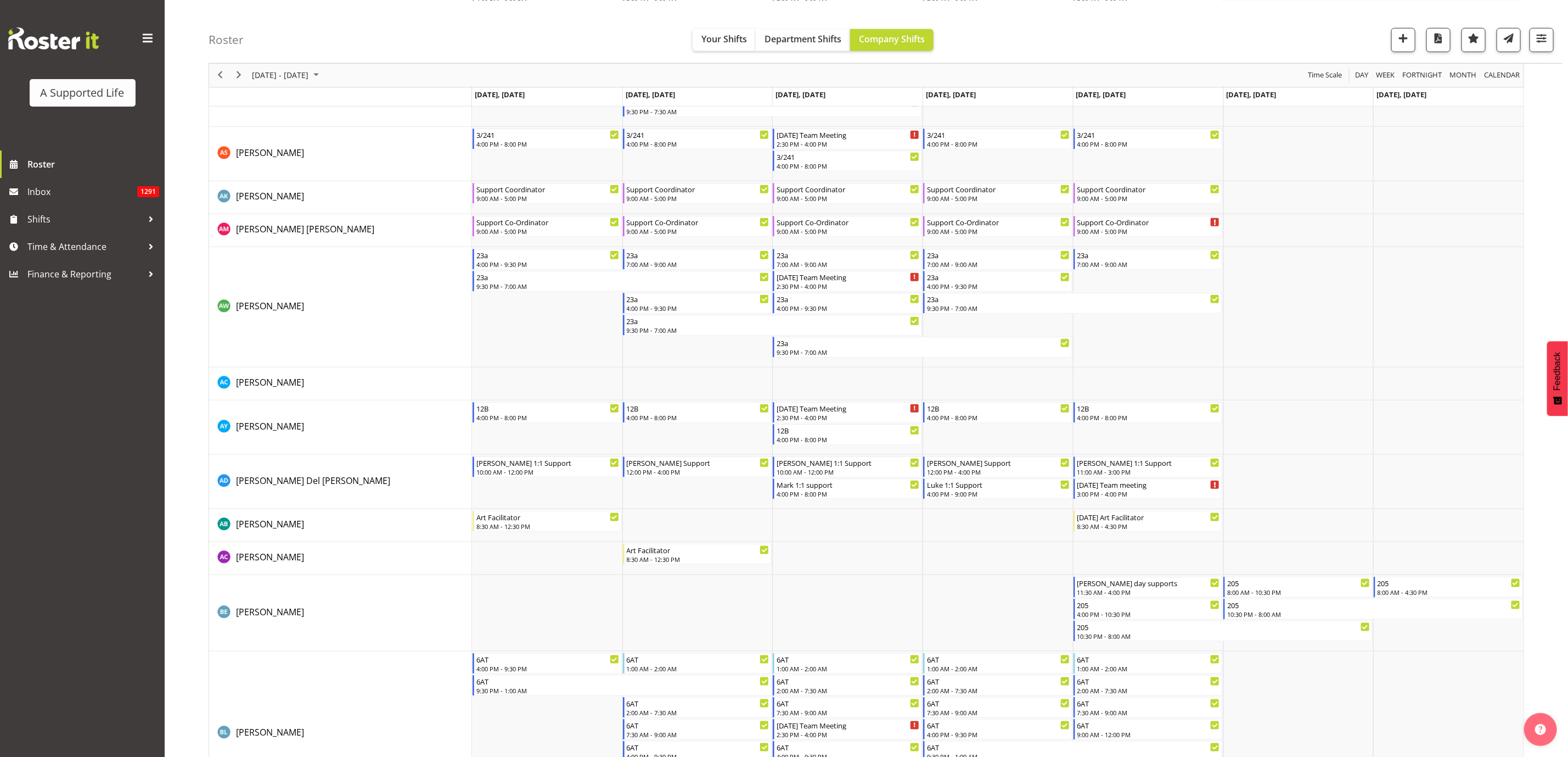
scroll to position [659, 0]
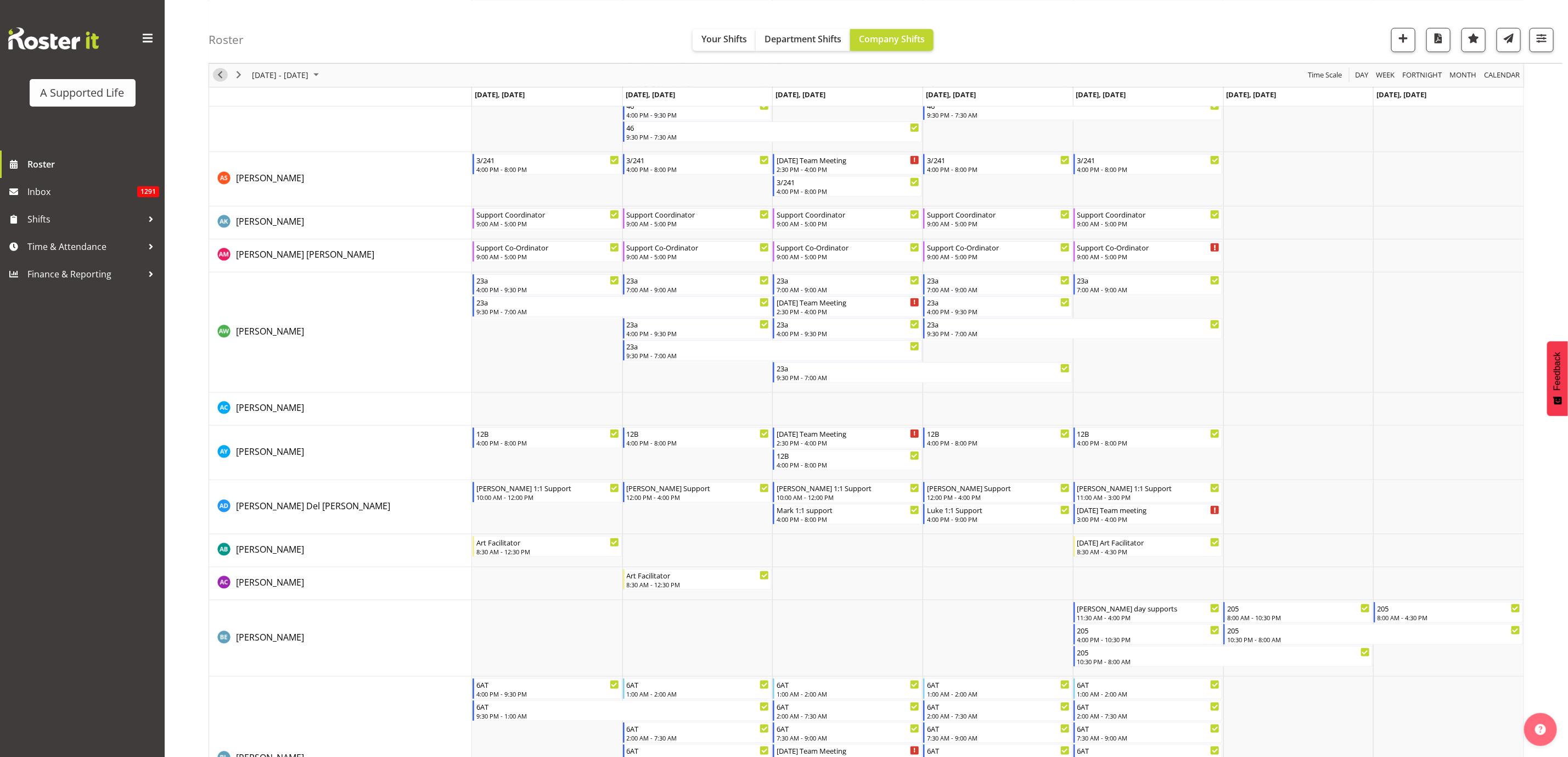
drag, startPoint x: 220, startPoint y: 78, endPoint x: 369, endPoint y: 353, distance: 312.8
click at [220, 78] on span "Previous" at bounding box center [220, 75] width 13 height 14
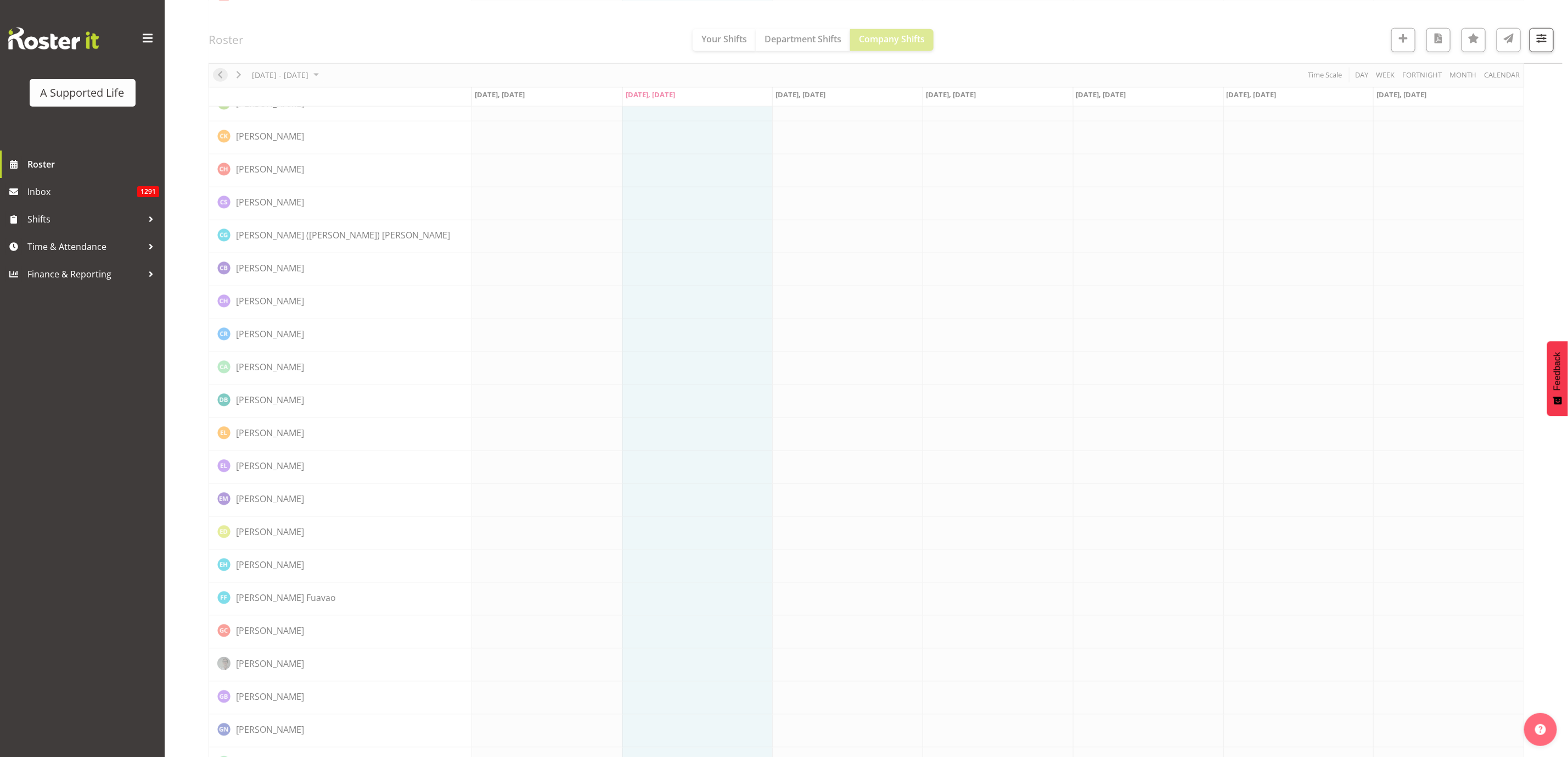
scroll to position [0, 0]
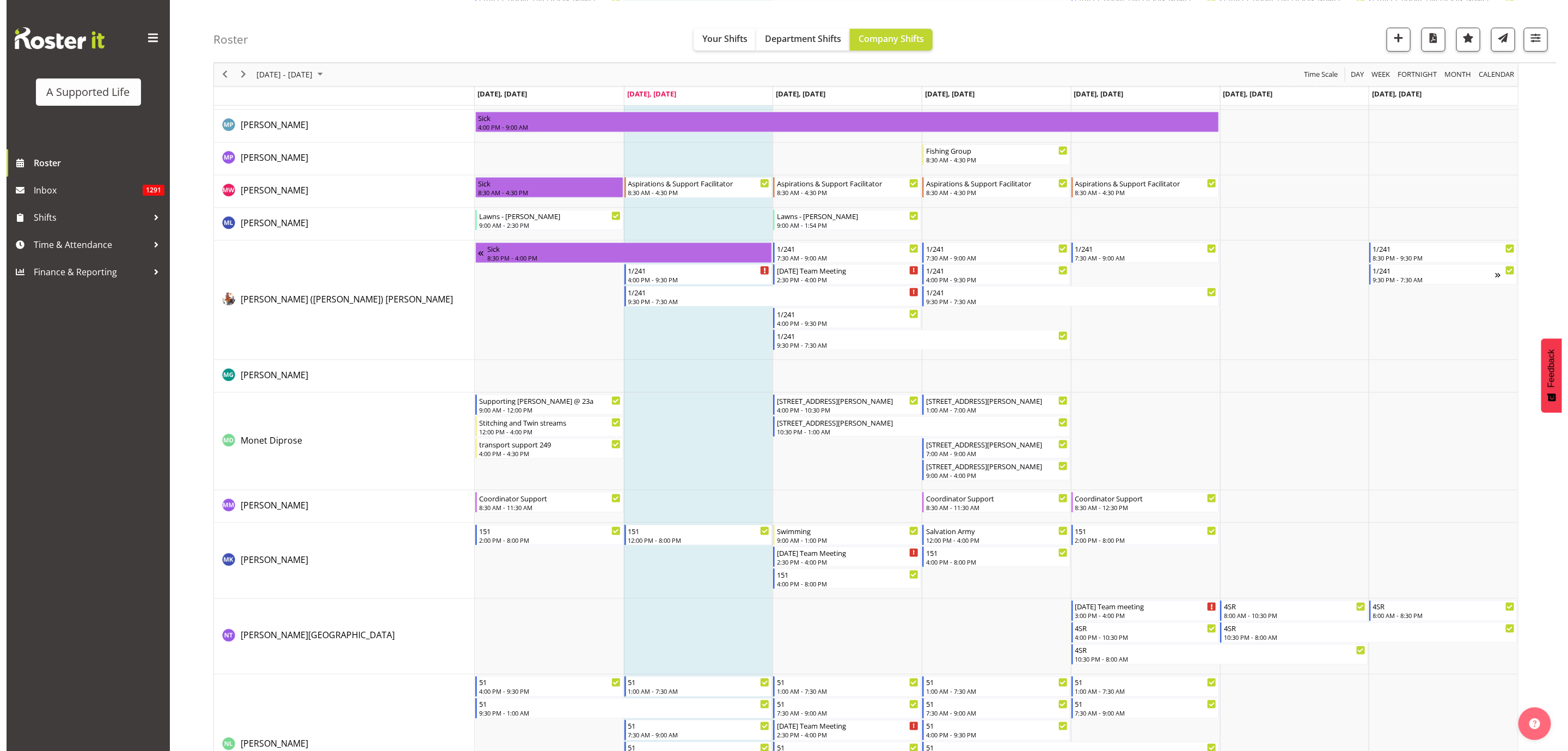
scroll to position [4086, 0]
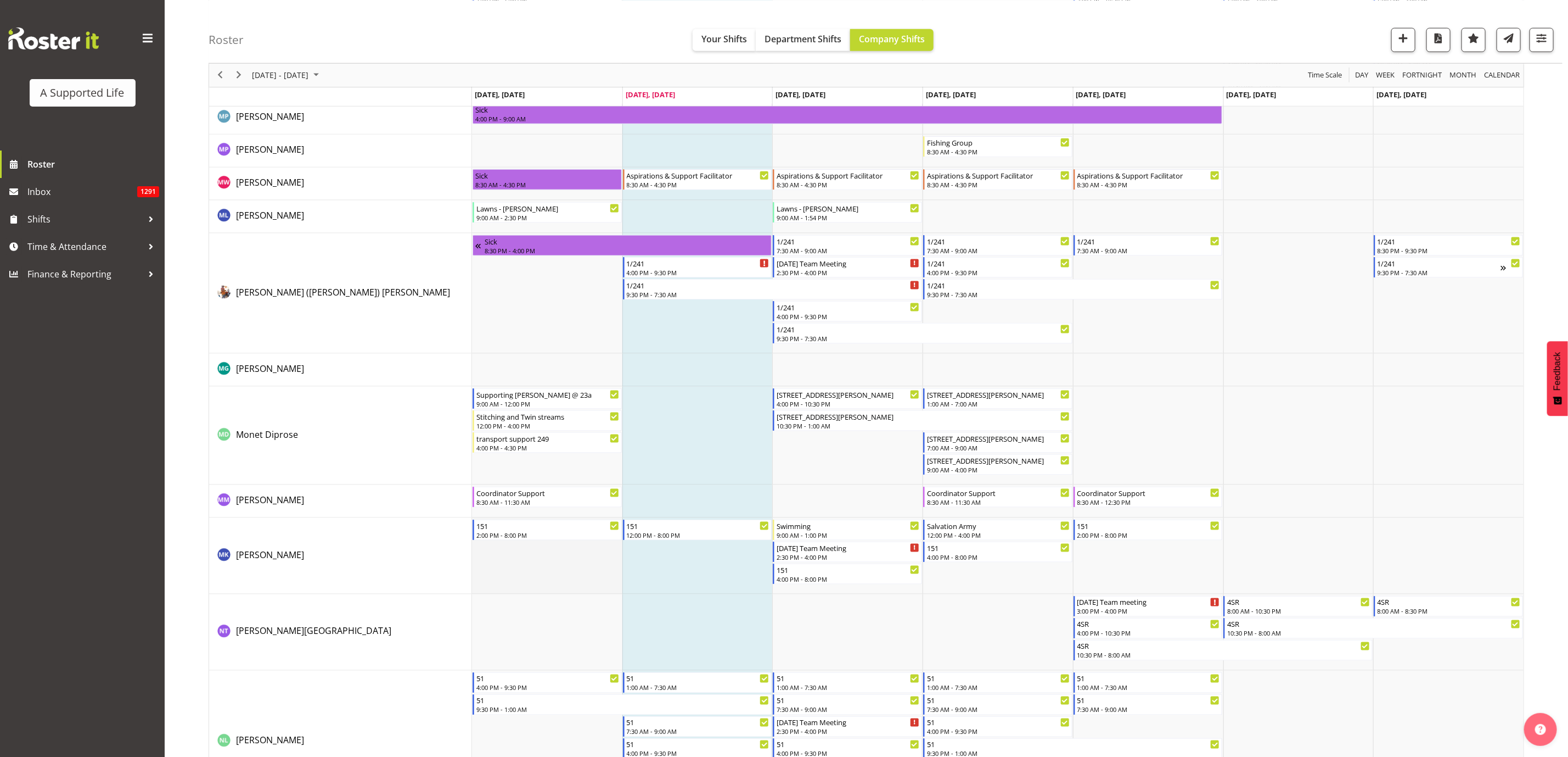
click at [554, 460] on td "Timeline Week of August 11, 2025" at bounding box center [547, 556] width 150 height 76
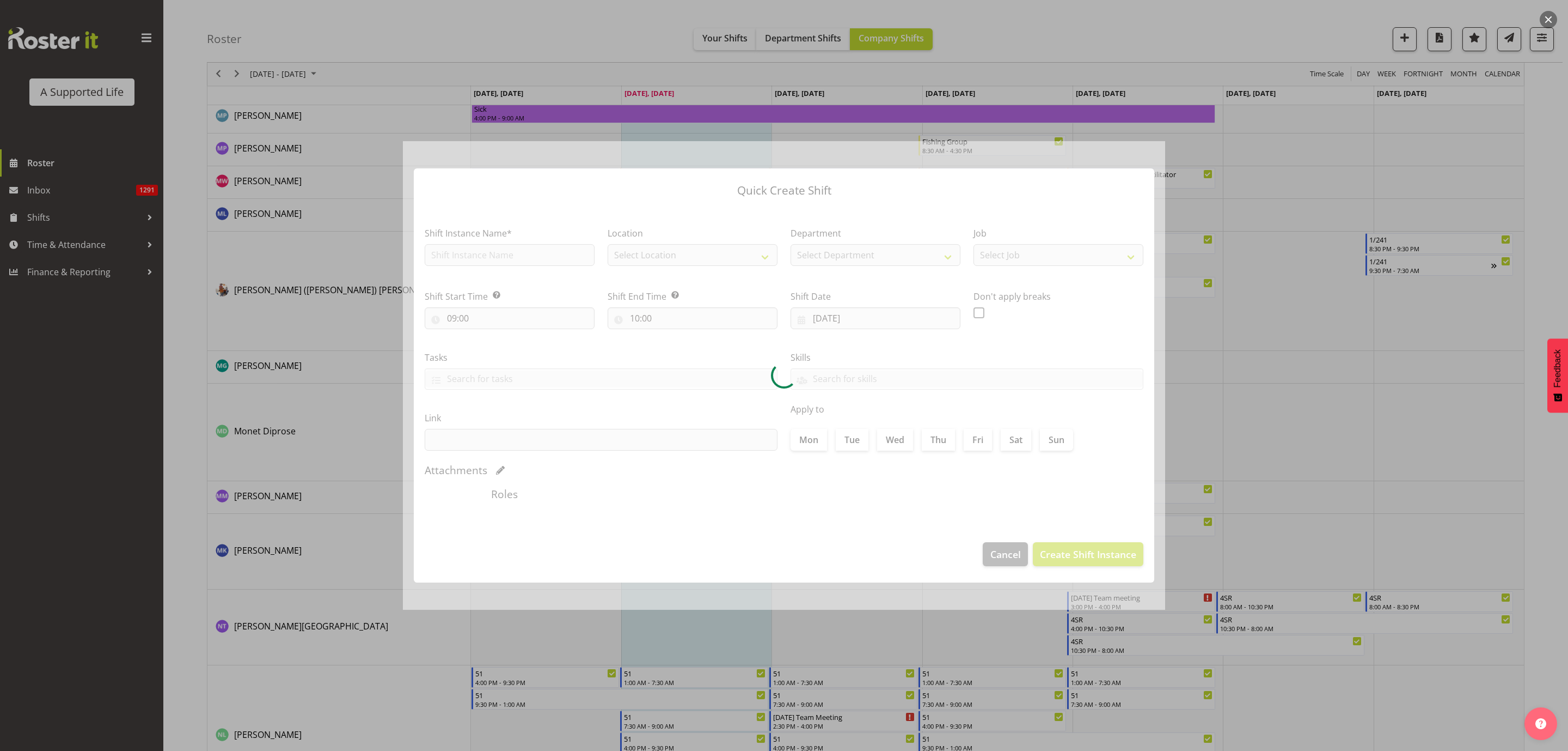
type input "[DATE]"
checkbox input "true"
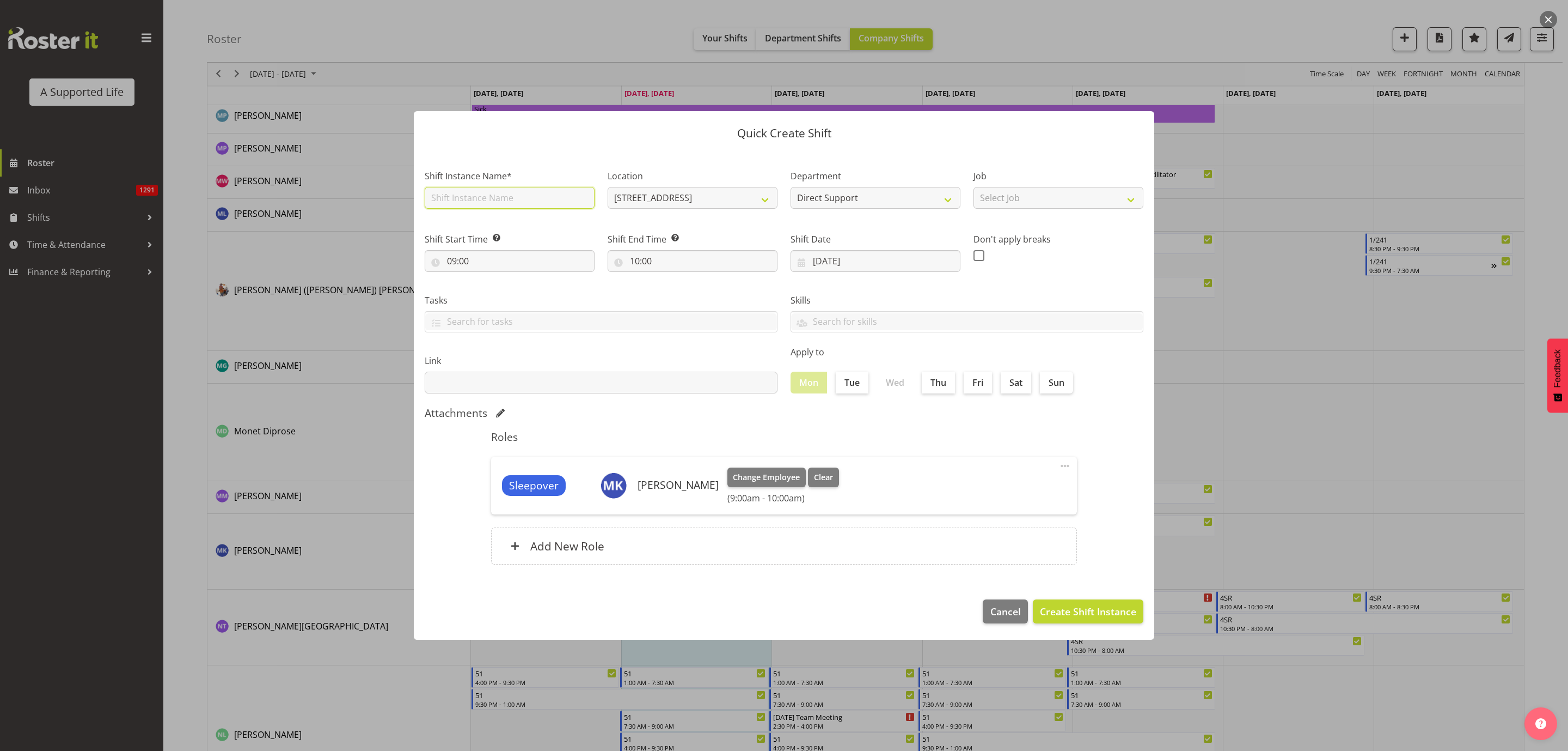
click at [454, 200] on input "text" at bounding box center [509, 198] width 170 height 22
type input "23a Ad support"
click at [679, 261] on input "10:00" at bounding box center [692, 261] width 170 height 22
click at [683, 286] on select "00 01 02 03 04 05 06 07 08 09 10 11 12 13 14 15 16 17 18 19 20 21 22 23" at bounding box center [682, 289] width 24 height 22
select select "12"
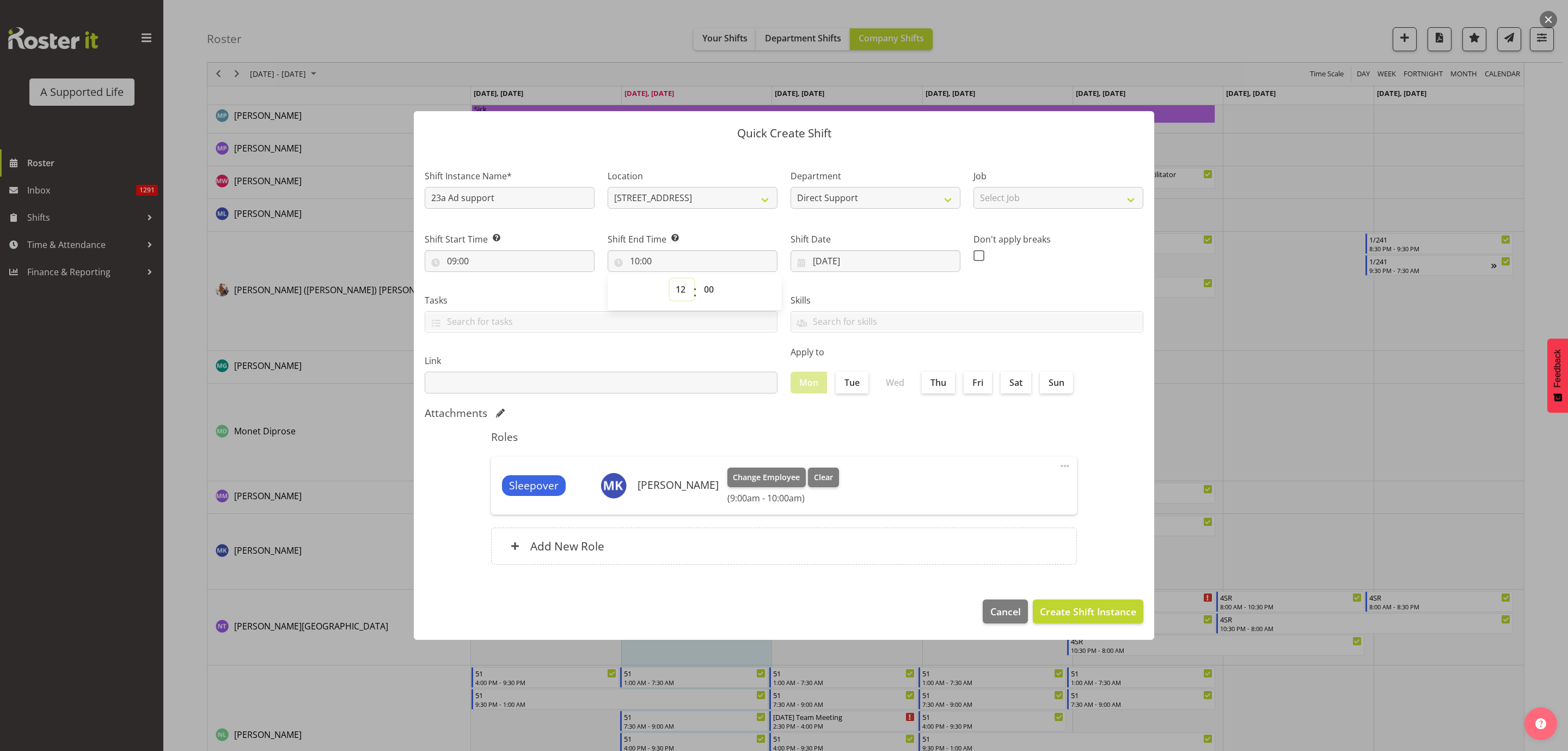
click at [670, 278] on select "00 01 02 03 04 05 06 07 08 09 10 11 12 13 14 15 16 17 18 19 20 21 22 23" at bounding box center [682, 289] width 24 height 22
type input "12:00"
click at [1032, 457] on span "Create Shift Instance" at bounding box center [1088, 611] width 96 height 14
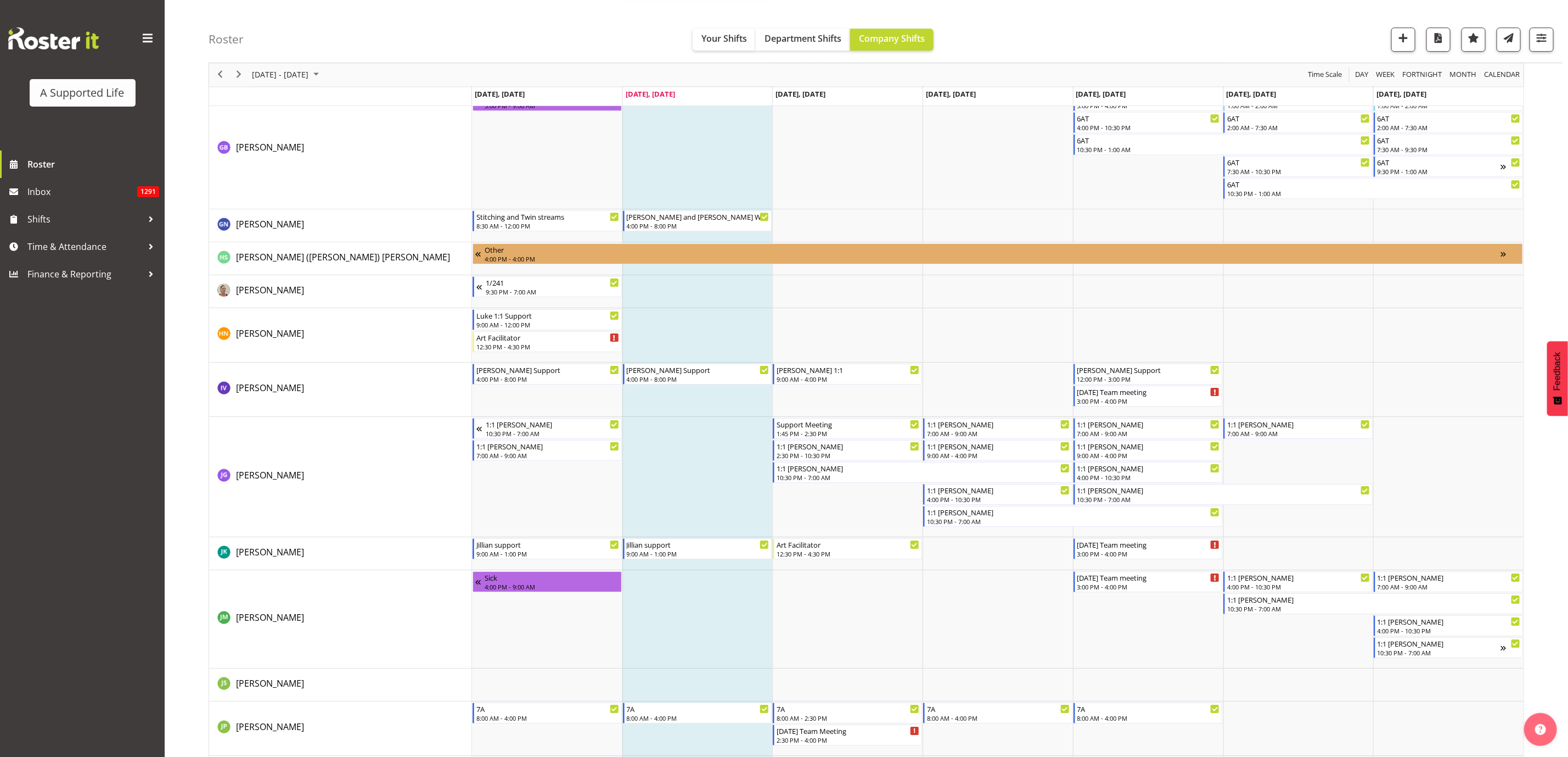
scroll to position [2178, 0]
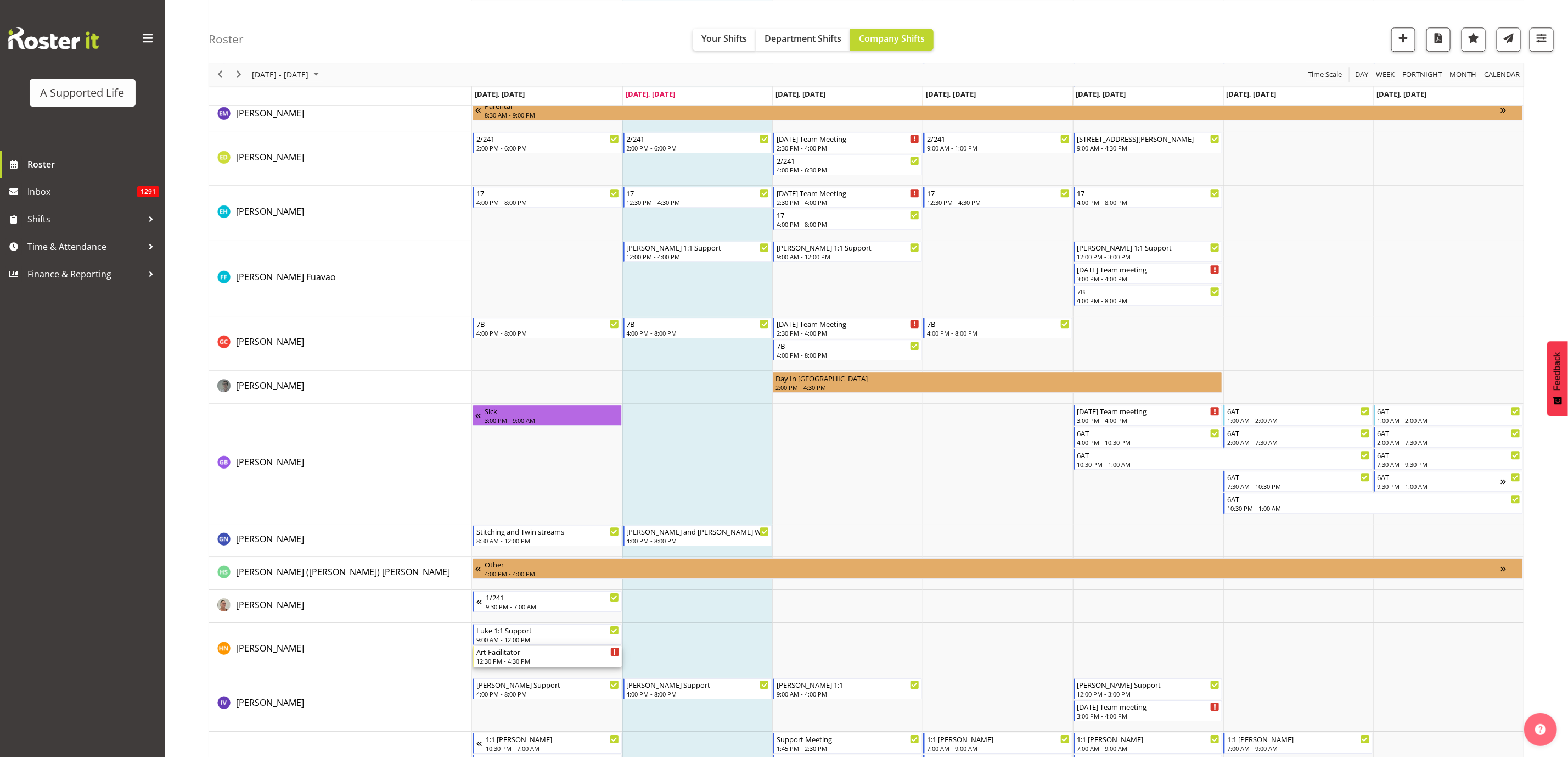
click at [499, 460] on div "12:30 PM - 4:30 PM" at bounding box center [547, 661] width 143 height 9
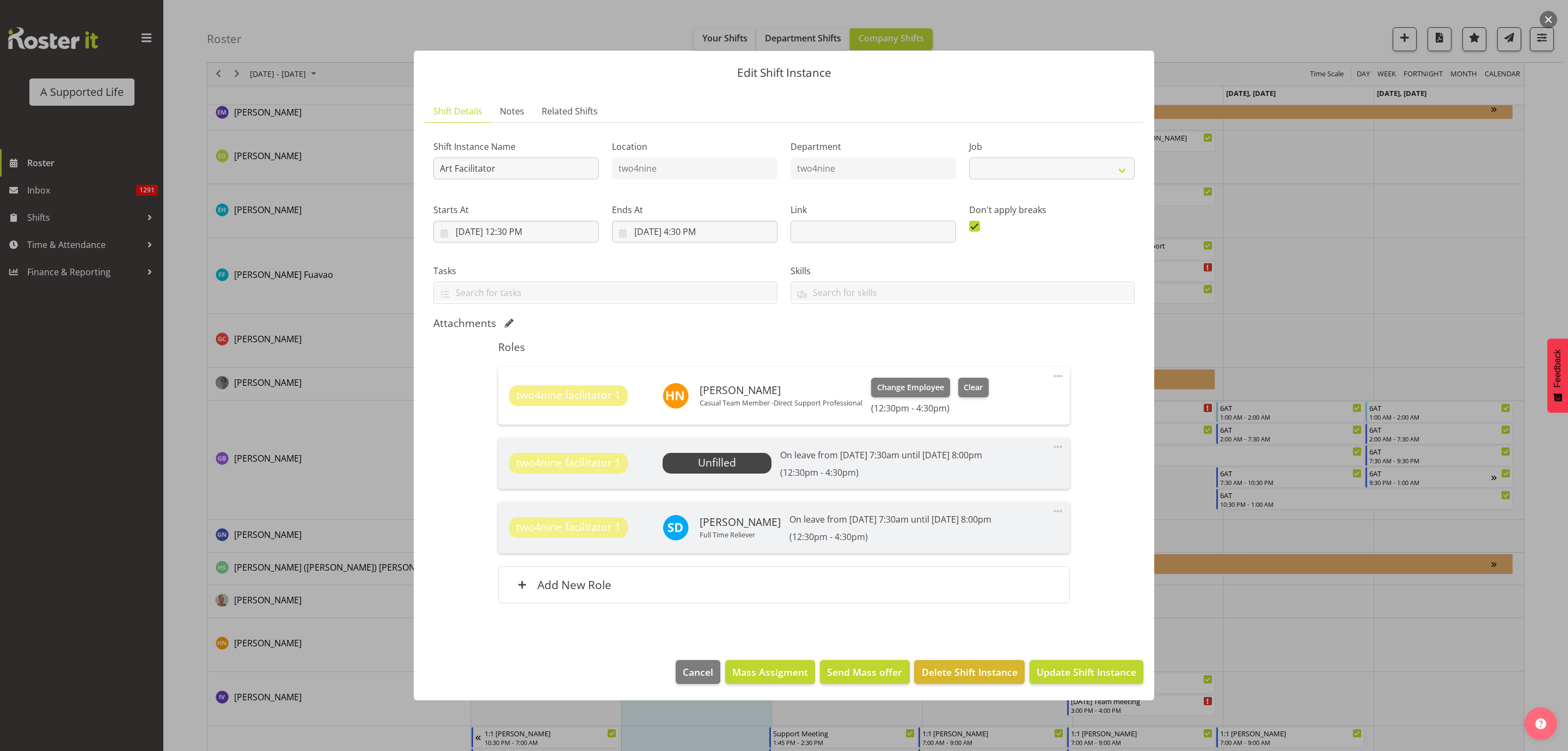
select select "4117"
click at [1032, 374] on span at bounding box center [1057, 375] width 13 height 13
click at [1021, 396] on link "Edit" at bounding box center [1012, 400] width 105 height 19
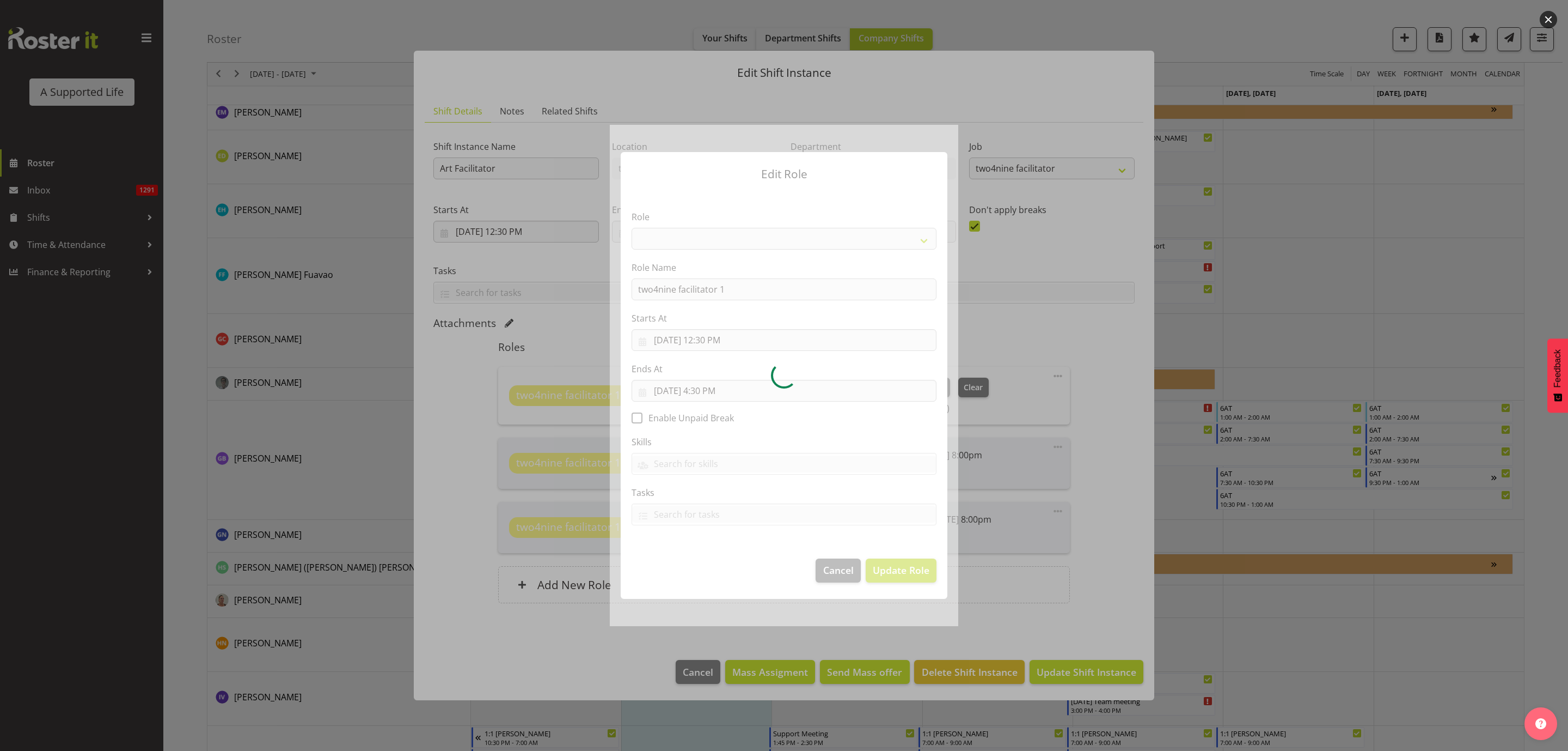
select select "1041"
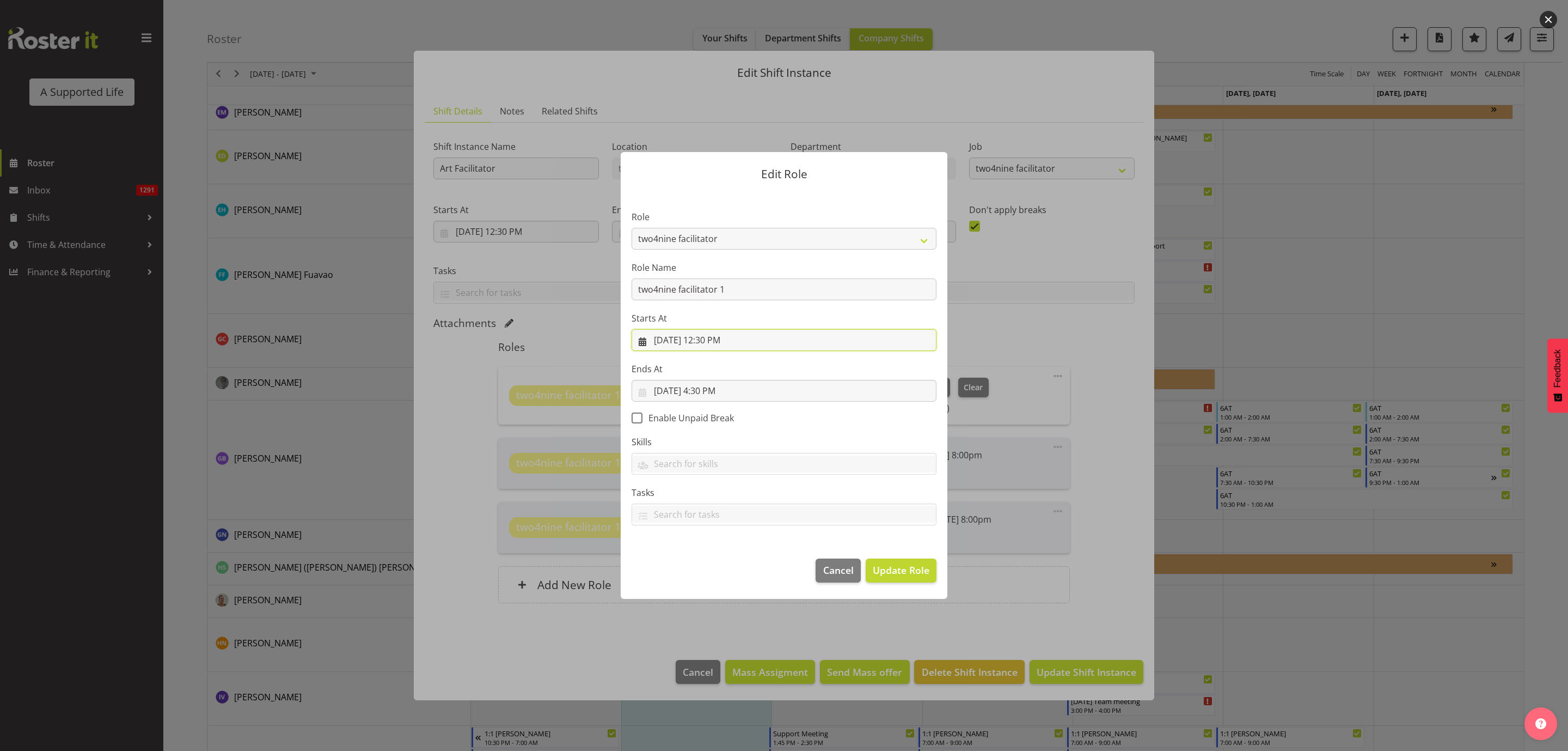
click at [713, 342] on input "[DATE] 12:30 PM" at bounding box center [784, 340] width 305 height 22
drag, startPoint x: 746, startPoint y: 569, endPoint x: 746, endPoint y: 561, distance: 8.0
click at [746, 457] on select "00 01 02 03 04 05 06 07 08 09 10 11 12 13 14 15 16 17 18 19 20 21 22 23 24 25 2…" at bounding box center [747, 571] width 24 height 22
select select "0"
click at [735, 457] on select "00 01 02 03 04 05 06 07 08 09 10 11 12 13 14 15 16 17 18 19 20 21 22 23 24 25 2…" at bounding box center [747, 571] width 24 height 22
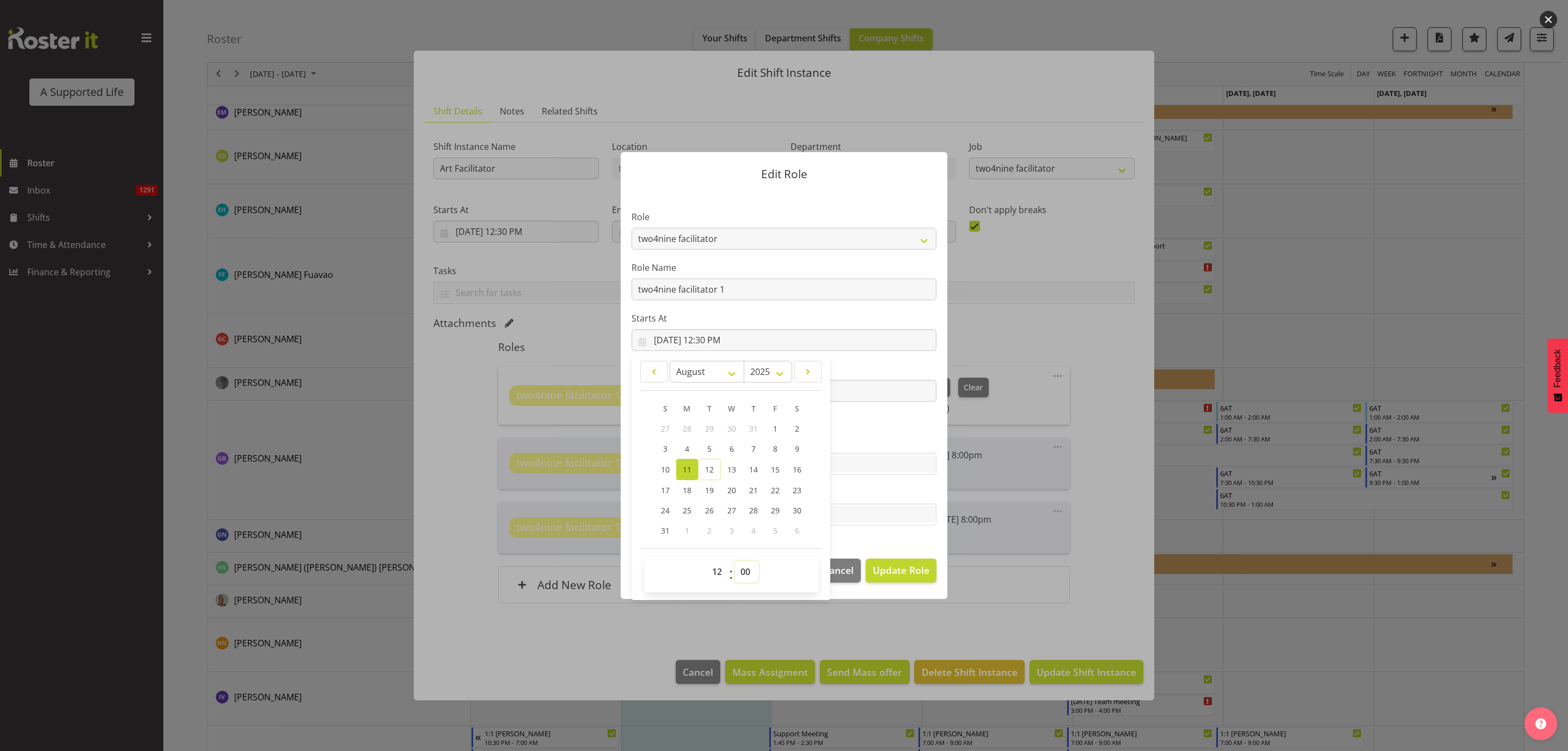
type input "[DATE] 12:00 PM"
click at [914, 457] on span "Update Role" at bounding box center [901, 569] width 57 height 14
select select
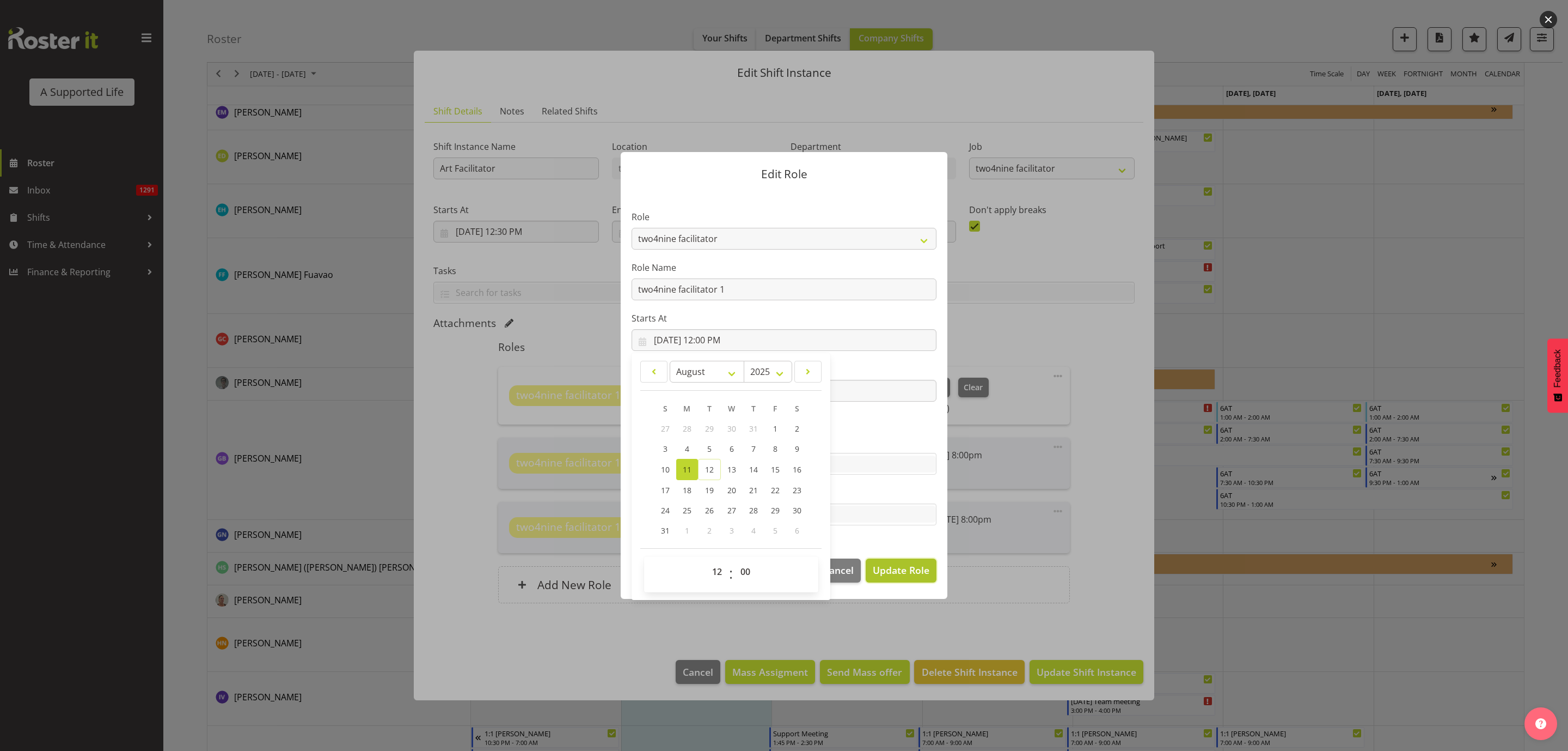
select select
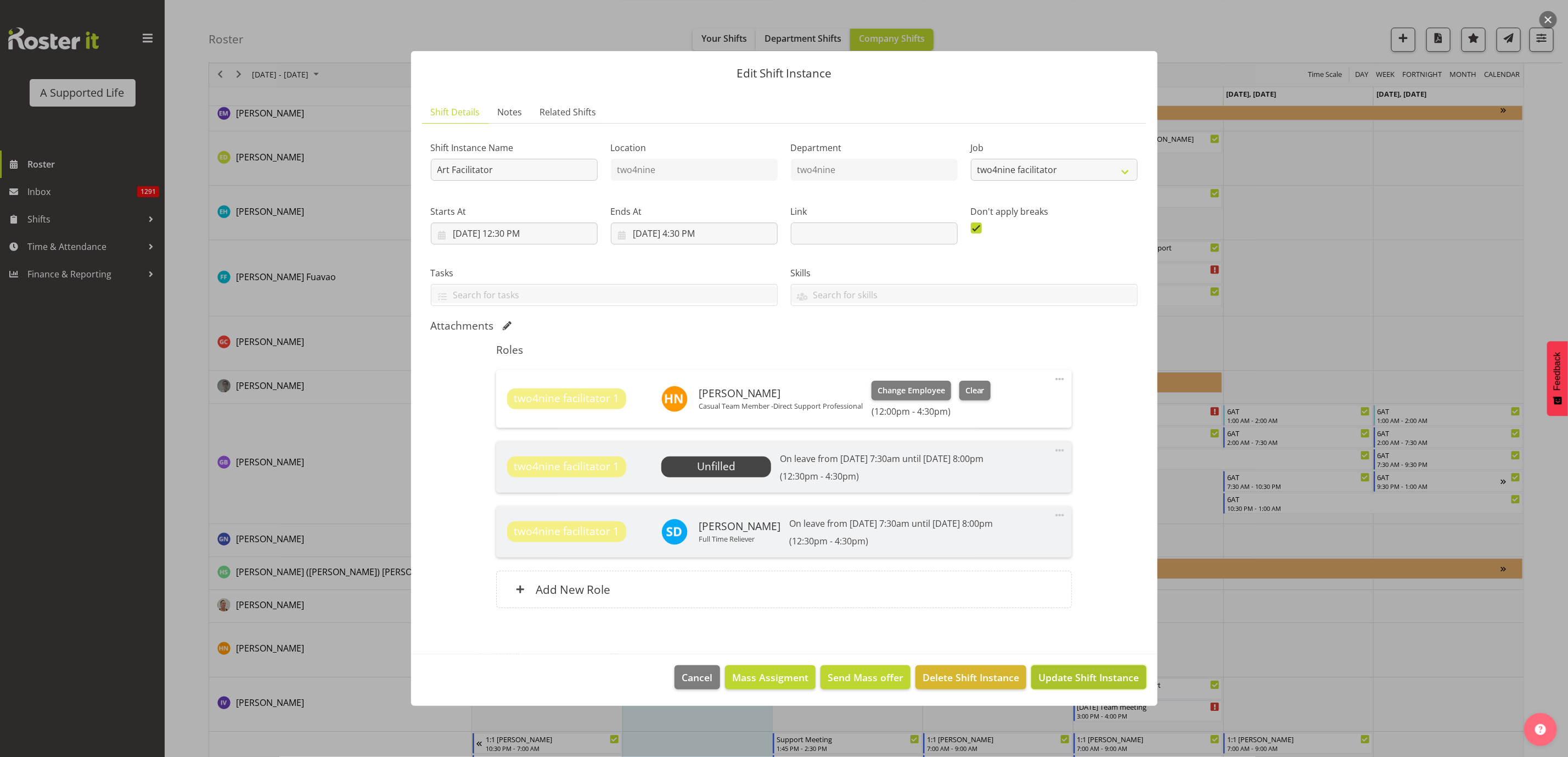
click at [1041, 460] on span "Update Shift Instance" at bounding box center [1089, 677] width 101 height 14
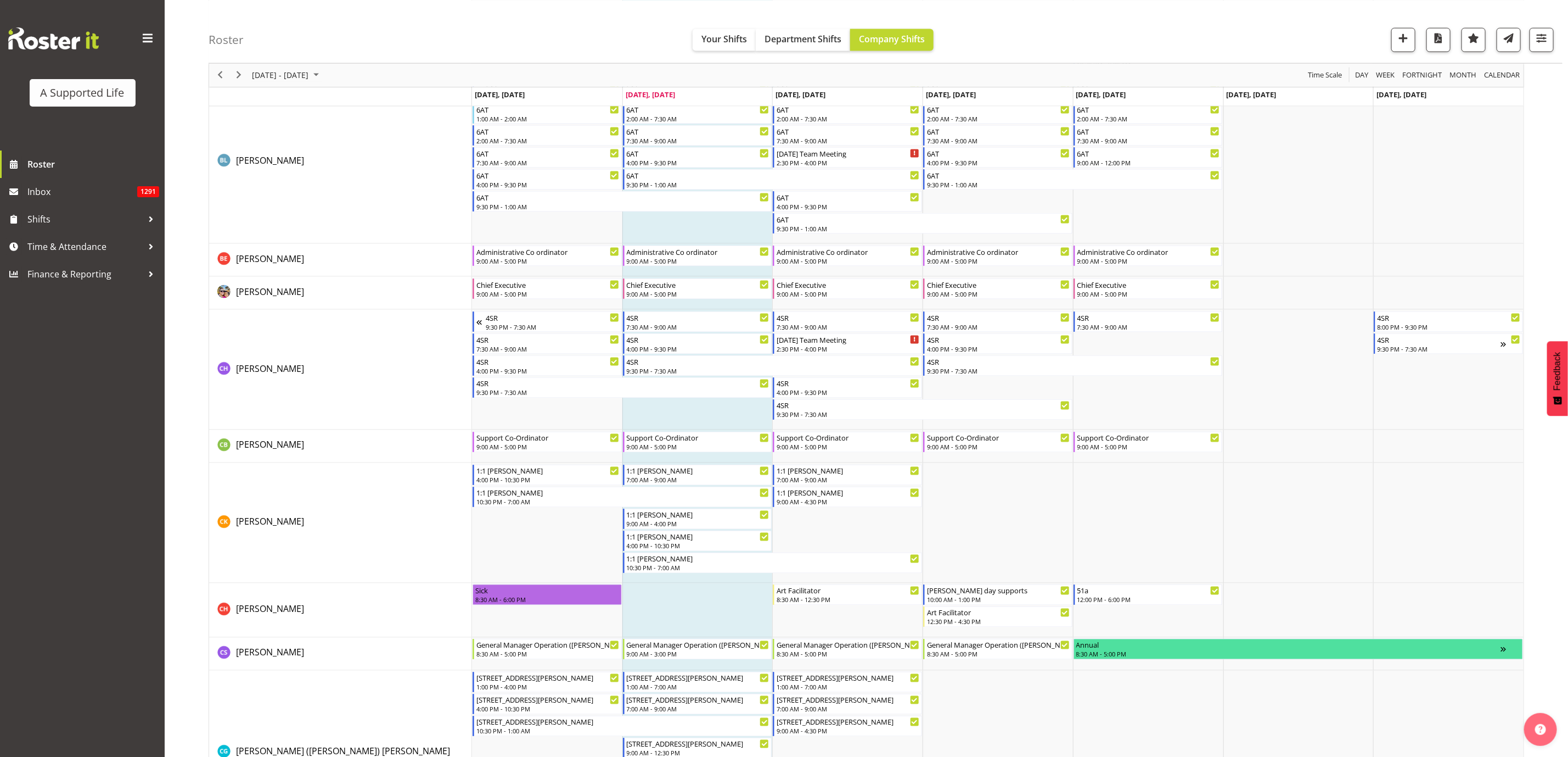
scroll to position [1272, 0]
